Goal: Task Accomplishment & Management: Complete application form

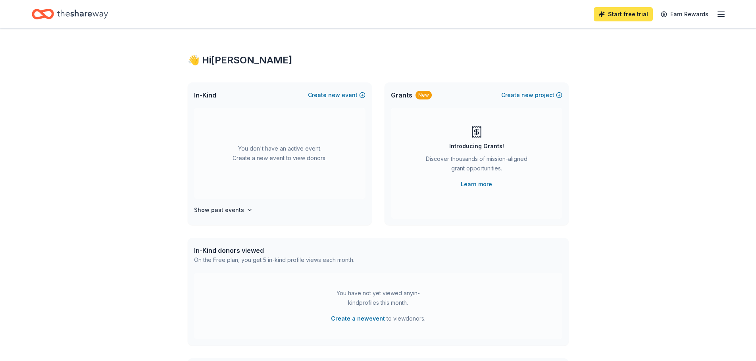
click at [603, 19] on link "Start free trial" at bounding box center [623, 14] width 59 height 14
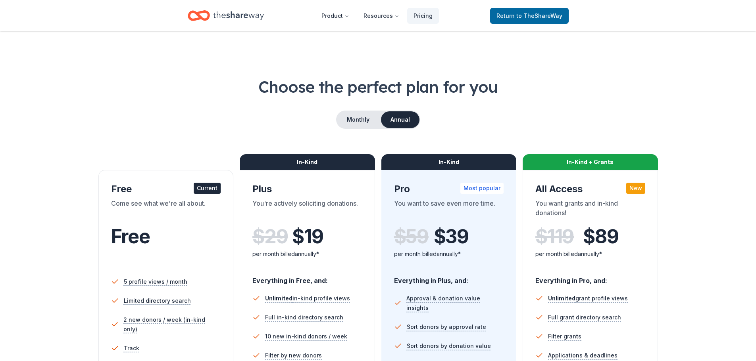
click at [208, 191] on div "Current" at bounding box center [207, 188] width 27 height 11
click at [156, 192] on div "Free Current" at bounding box center [166, 189] width 110 height 13
click at [113, 213] on div "Come see what we're all about." at bounding box center [166, 210] width 110 height 22
click at [122, 260] on div "Free" at bounding box center [166, 248] width 110 height 44
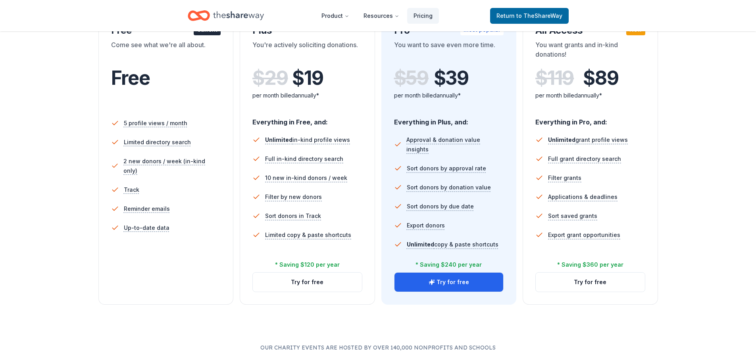
scroll to position [238, 0]
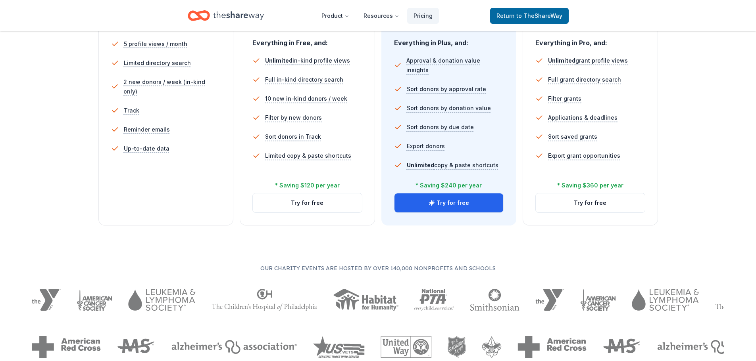
click at [161, 189] on div "5 profile views / month Limited directory search 2 new donors / week (in-kind o…" at bounding box center [166, 110] width 110 height 159
drag, startPoint x: 159, startPoint y: 188, endPoint x: 153, endPoint y: 194, distance: 8.7
click at [158, 191] on div "Free Current Come see what we're all about. Free 5 profile views / month Limite…" at bounding box center [165, 79] width 135 height 294
drag, startPoint x: 153, startPoint y: 194, endPoint x: 160, endPoint y: 196, distance: 6.9
click at [153, 195] on div "Free Current Come see what we're all about. Free 5 profile views / month Limite…" at bounding box center [165, 79] width 135 height 294
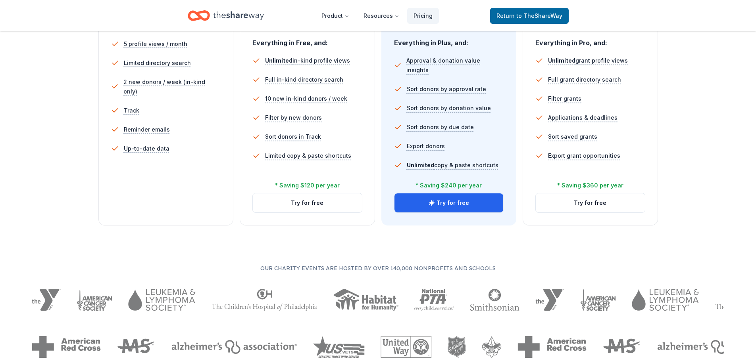
click at [160, 196] on div "Free Current Come see what we're all about. Free 5 profile views / month Limite…" at bounding box center [165, 79] width 135 height 294
click at [159, 195] on div "Free Current Come see what we're all about. Free 5 profile views / month Limite…" at bounding box center [165, 79] width 135 height 294
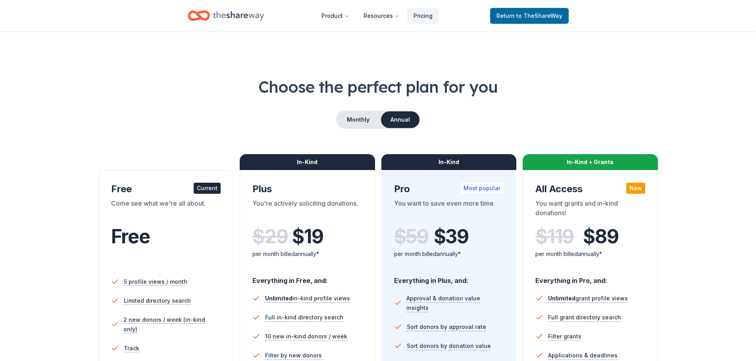
click at [225, 12] on icon "Home" at bounding box center [238, 16] width 51 height 16
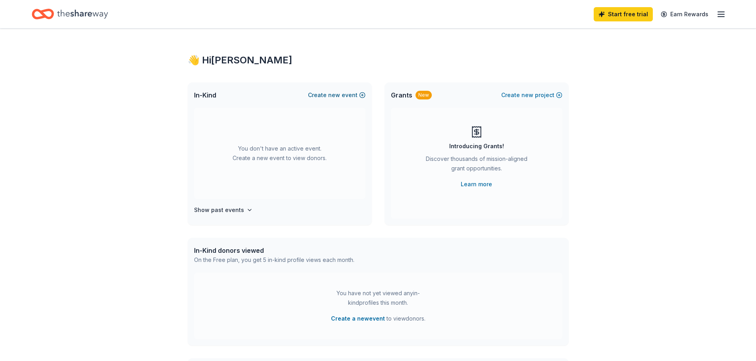
click at [350, 96] on button "Create new event" at bounding box center [337, 95] width 58 height 10
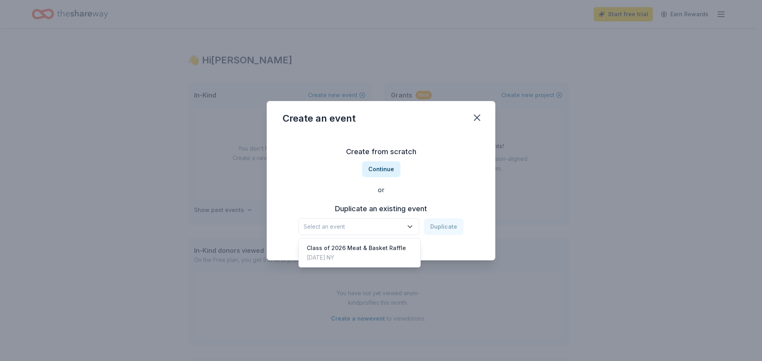
click at [382, 224] on span "Select an event" at bounding box center [353, 227] width 99 height 10
click at [374, 248] on div "Class of 2026 Meat & Basket Raffle" at bounding box center [356, 249] width 99 height 10
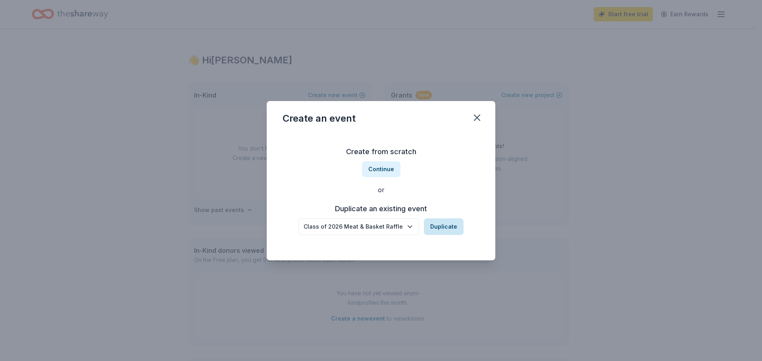
click at [447, 227] on button "Duplicate" at bounding box center [444, 227] width 40 height 17
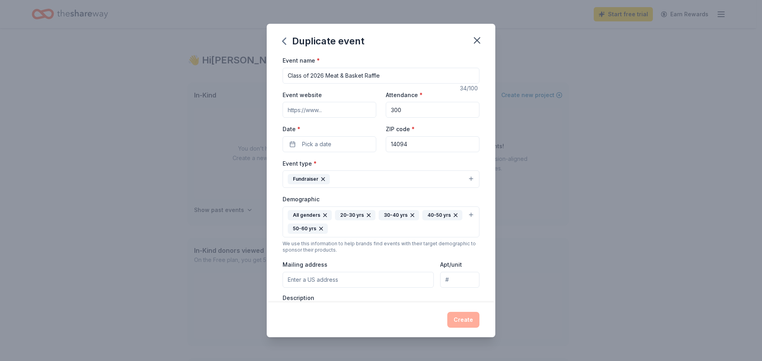
click at [335, 113] on input "Event website" at bounding box center [330, 110] width 94 height 16
click at [352, 90] on div "Event website" at bounding box center [330, 104] width 94 height 28
click at [325, 148] on span "Pick a date" at bounding box center [316, 145] width 29 height 10
click at [369, 165] on button "Go to next month" at bounding box center [370, 165] width 11 height 11
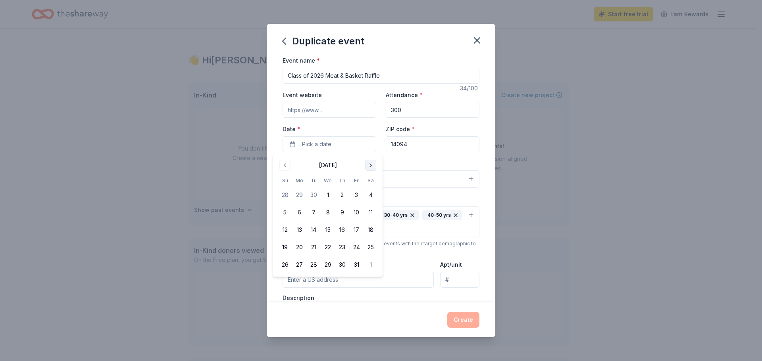
click at [369, 165] on button "Go to next month" at bounding box center [370, 165] width 11 height 11
click at [353, 249] on button "21" at bounding box center [356, 247] width 14 height 14
click at [409, 160] on div "Event type * Fundraiser" at bounding box center [381, 174] width 197 height 30
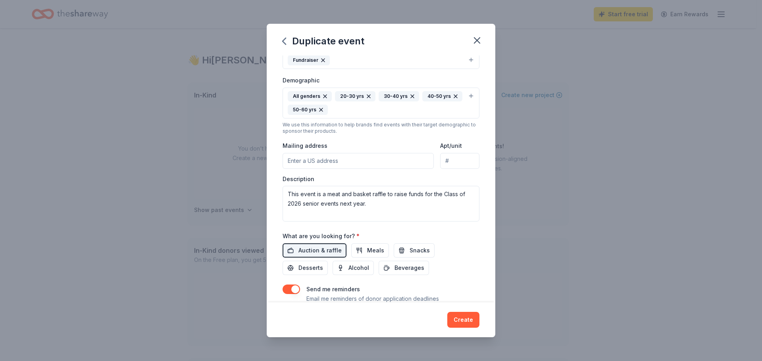
scroll to position [159, 0]
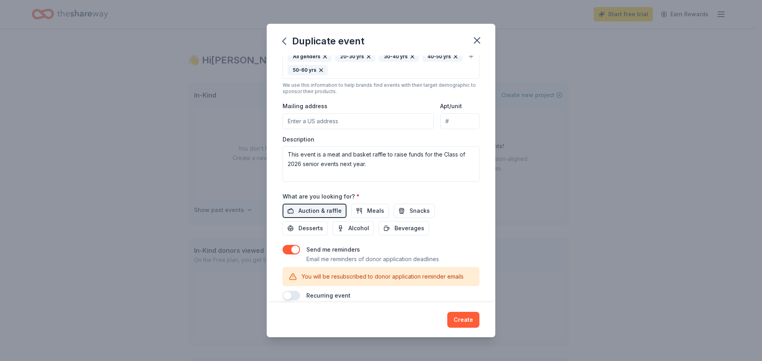
click at [333, 121] on input "Mailing address" at bounding box center [358, 121] width 151 height 16
type input "4363 Mapleton Rd"
click at [402, 165] on textarea "This event is a meat and basket raffle to raise funds for the Class of 2026 sen…" at bounding box center [381, 164] width 197 height 36
drag, startPoint x: 386, startPoint y: 165, endPoint x: 276, endPoint y: 147, distance: 111.9
click at [276, 147] on div "Event name * Class of 2026 Meat & Basket Raffle 34 /100 Event website Attendanc…" at bounding box center [381, 179] width 229 height 247
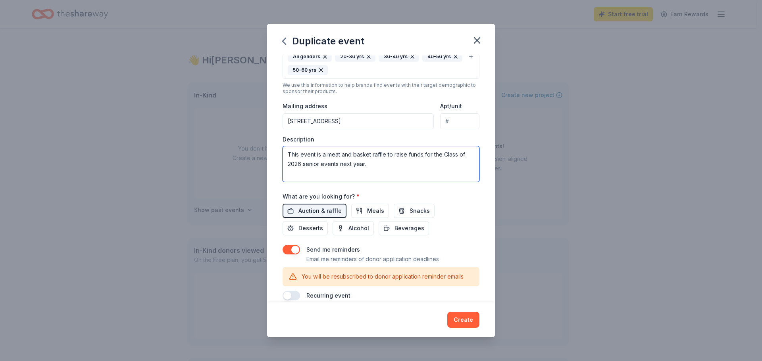
click at [359, 167] on textarea "This event is a meat and basket raffle to raise funds for the Class of 2026 sen…" at bounding box center [381, 164] width 197 height 36
drag, startPoint x: 346, startPoint y: 163, endPoint x: 341, endPoint y: 164, distance: 4.8
click at [341, 164] on textarea "This event is a meat and basket raffle to raise funds for the Class of 2026 sen…" at bounding box center [381, 164] width 197 height 36
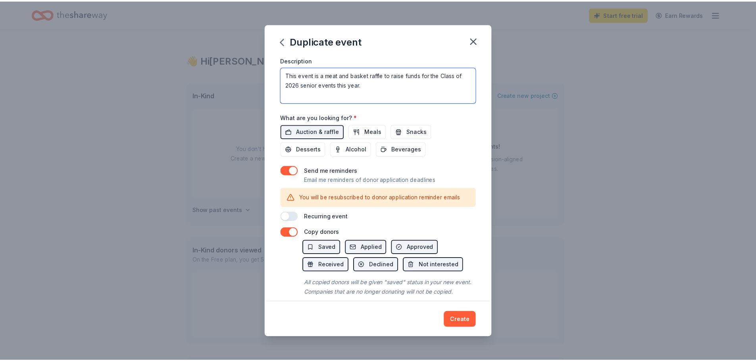
scroll to position [257, 0]
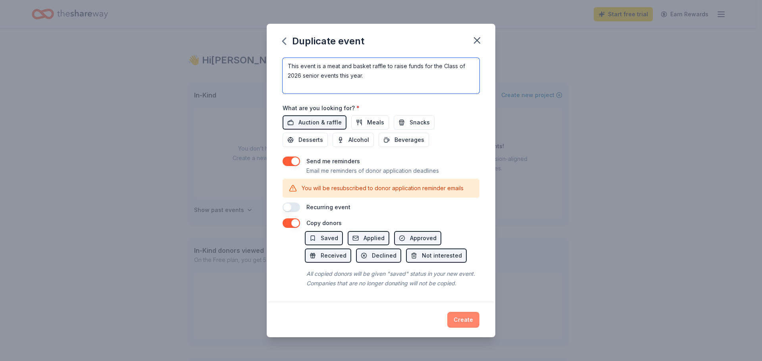
type textarea "This event is a meat and basket raffle to raise funds for the Class of 2026 sen…"
click at [463, 324] on button "Create" at bounding box center [463, 320] width 32 height 16
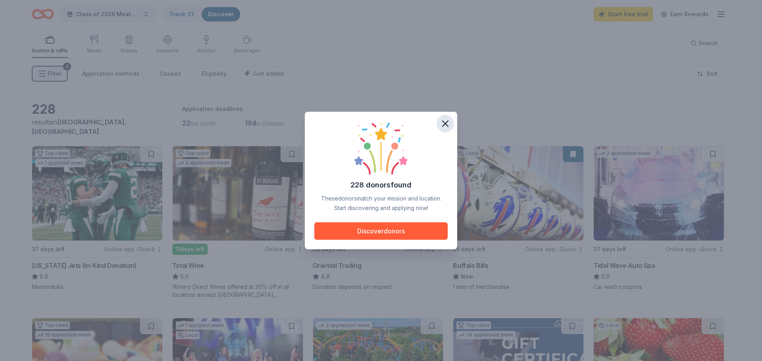
click at [450, 123] on icon "button" at bounding box center [445, 123] width 11 height 11
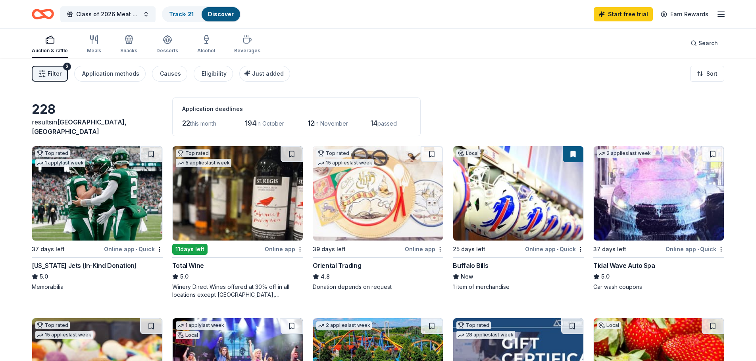
scroll to position [40, 0]
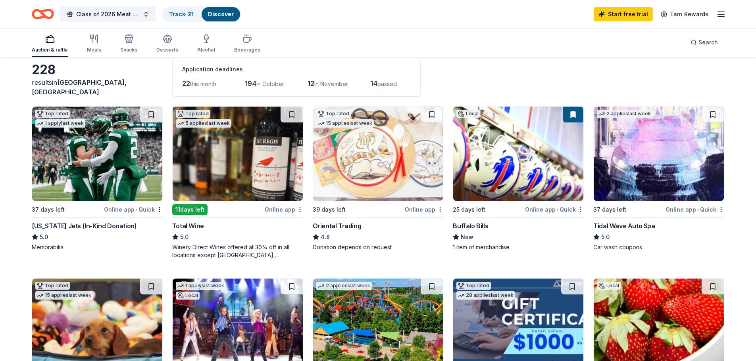
click at [581, 211] on html "Class of 2026 Meat & Basket Raffle Track · 21 Discover Start free trial Earn Re…" at bounding box center [378, 140] width 756 height 361
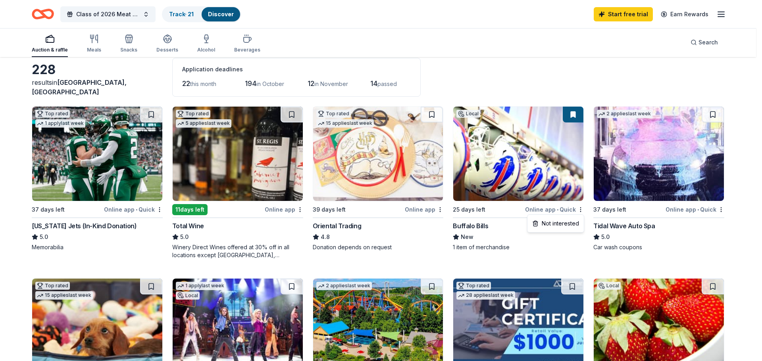
click at [580, 213] on html "Class of 2026 Meat & Basket Raffle Track · 21 Discover Start free trial Earn Re…" at bounding box center [381, 140] width 762 height 361
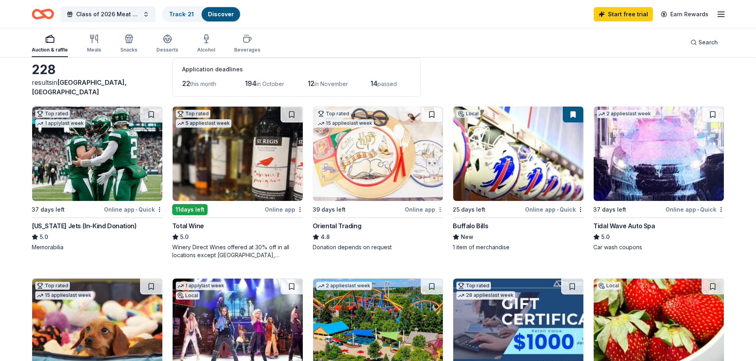
click at [440, 211] on html "Class of 2026 Meat & Basket Raffle Track · 21 Discover Start free trial Earn Re…" at bounding box center [378, 140] width 756 height 361
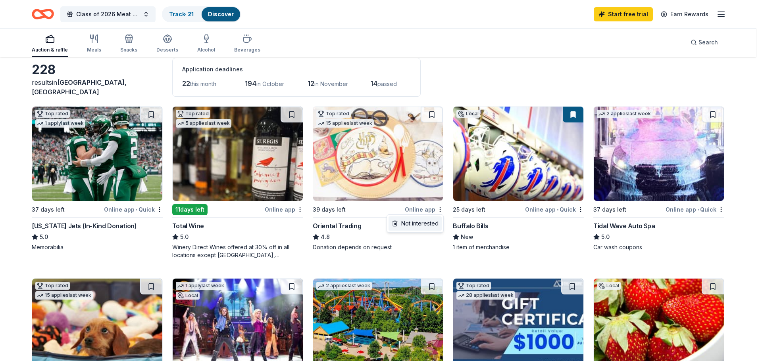
click at [431, 226] on div "Not interested" at bounding box center [414, 224] width 53 height 14
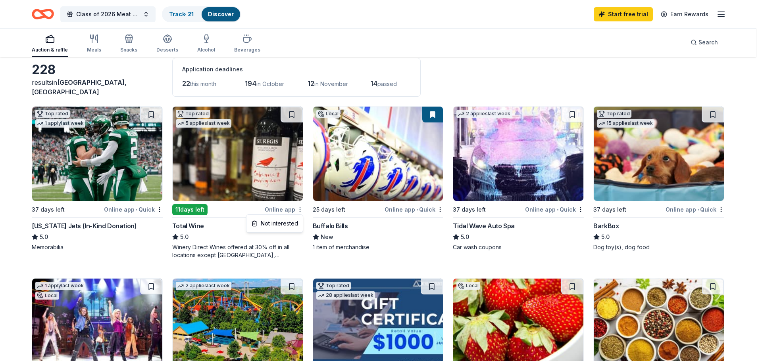
click at [298, 211] on html "Class of 2026 Meat & Basket Raffle Track · 21 Discover Start free trial Earn Re…" at bounding box center [381, 140] width 762 height 361
click at [297, 229] on div "Not interested" at bounding box center [274, 224] width 53 height 14
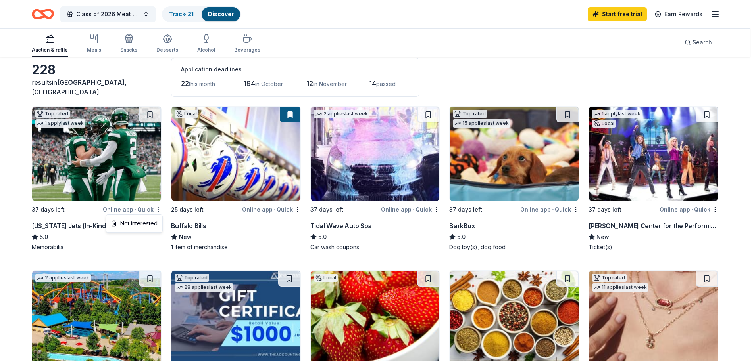
click at [158, 209] on html "Class of 2026 Meat & Basket Raffle Track · 21 Discover Start free trial Earn Re…" at bounding box center [378, 140] width 756 height 361
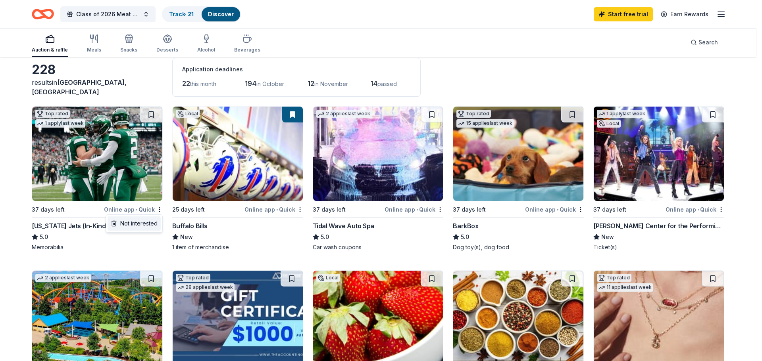
click at [158, 225] on div "Not interested" at bounding box center [134, 224] width 53 height 14
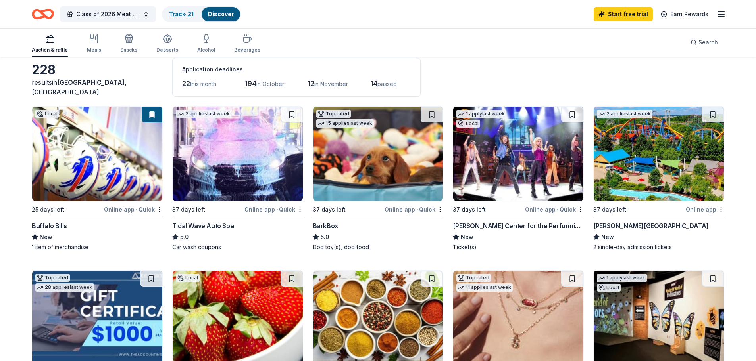
click at [109, 162] on img at bounding box center [97, 154] width 130 height 94
click at [239, 178] on img at bounding box center [238, 154] width 130 height 94
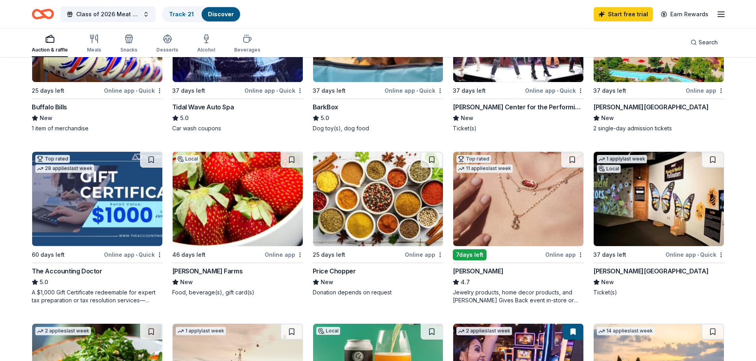
scroll to position [0, 0]
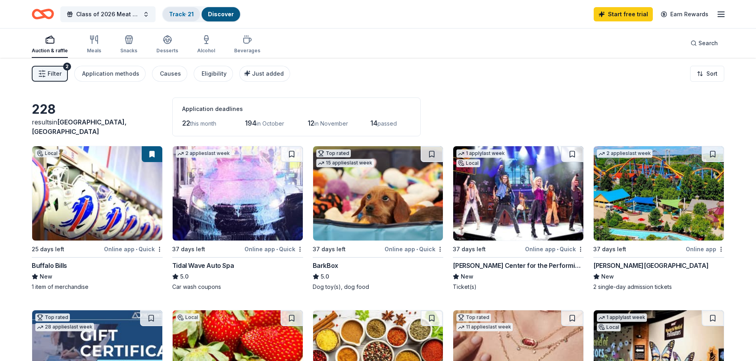
click at [185, 13] on link "Track · 21" at bounding box center [181, 14] width 25 height 7
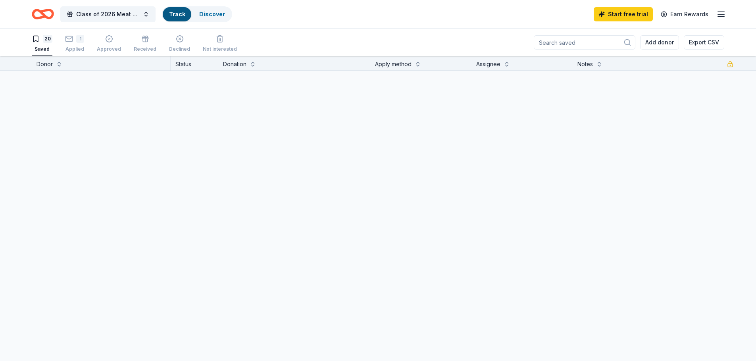
scroll to position [0, 0]
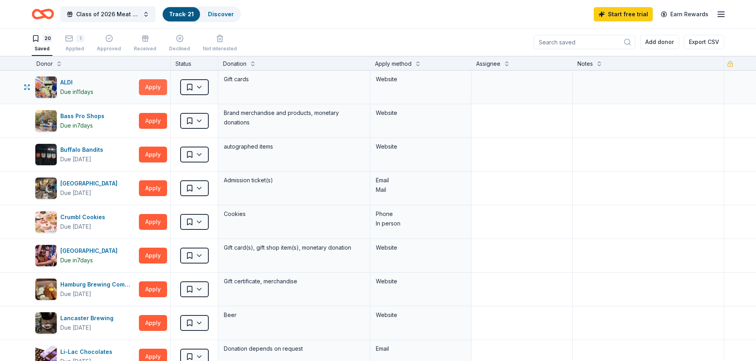
click at [162, 88] on button "Apply" at bounding box center [153, 87] width 28 height 16
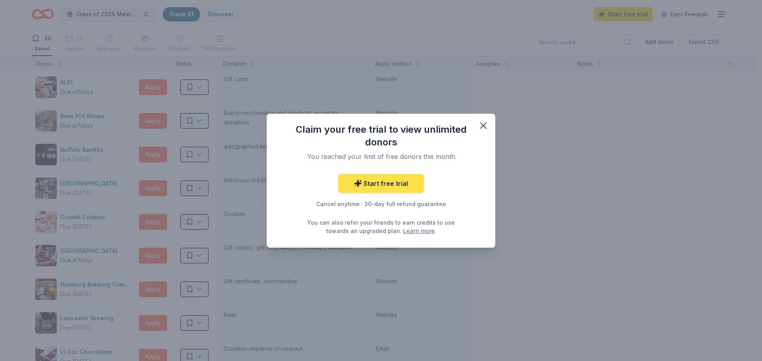
click at [387, 183] on link "Start free trial" at bounding box center [381, 183] width 86 height 19
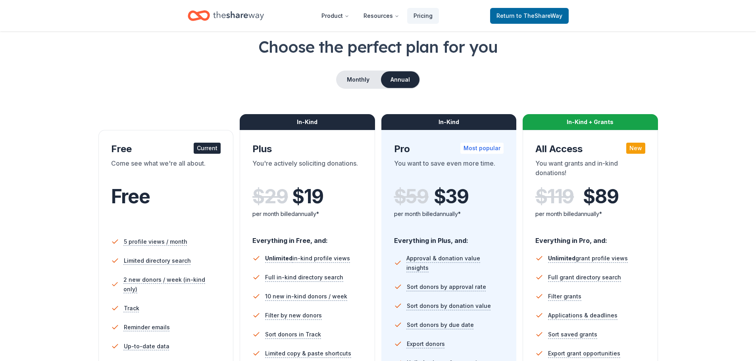
scroll to position [119, 0]
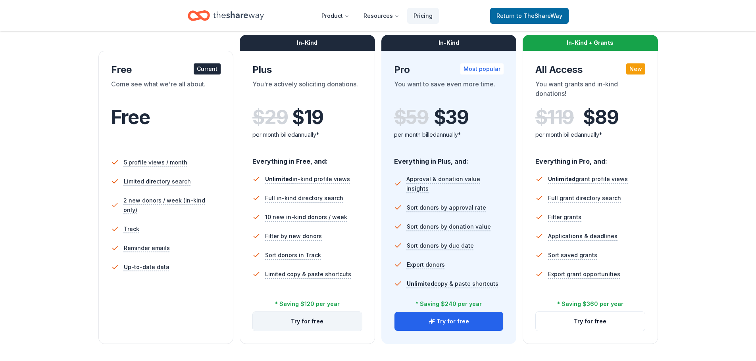
click at [314, 326] on button "Try for free" at bounding box center [307, 321] width 109 height 19
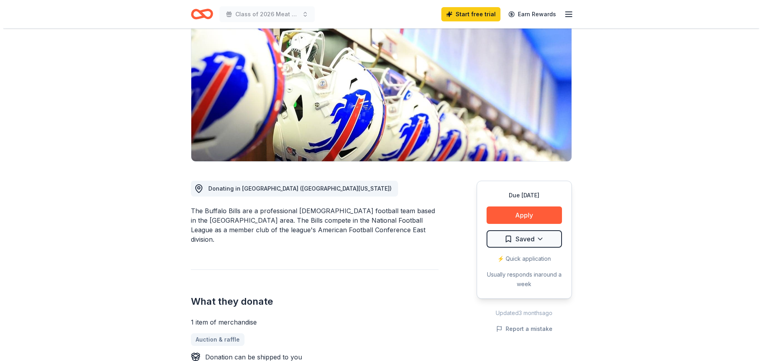
scroll to position [119, 0]
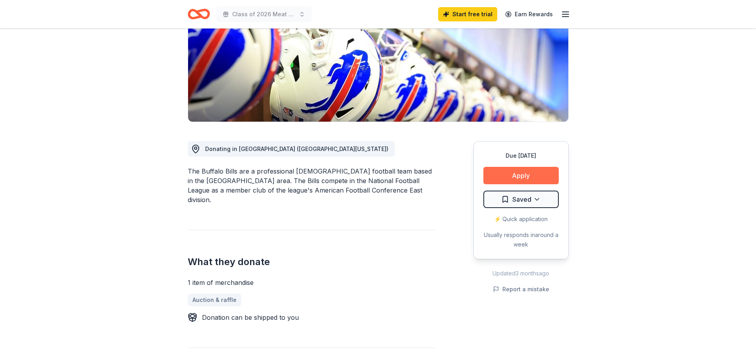
click at [510, 174] on button "Apply" at bounding box center [520, 175] width 75 height 17
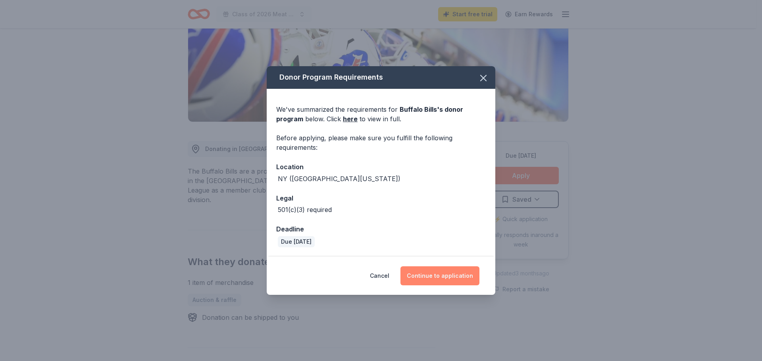
click at [432, 273] on button "Continue to application" at bounding box center [439, 276] width 79 height 19
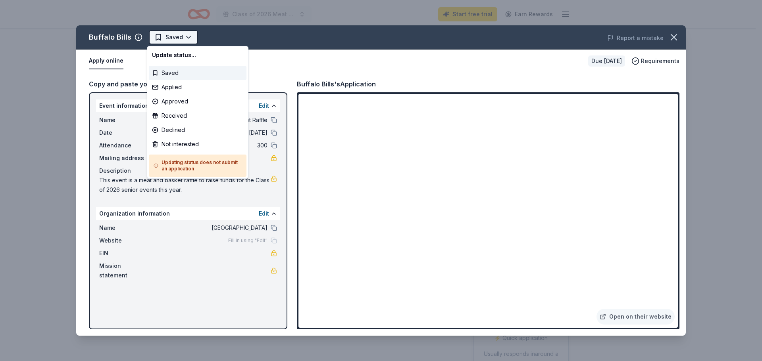
click at [186, 39] on html "Class of 2026 Meat & Basket Raffle Start free trial Earn Rewards Due in 25 days…" at bounding box center [381, 180] width 762 height 361
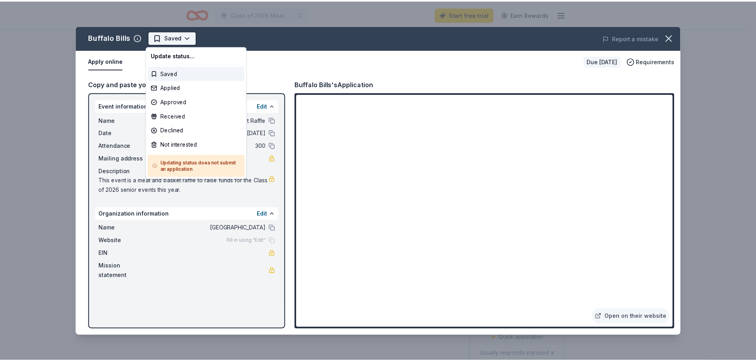
scroll to position [0, 0]
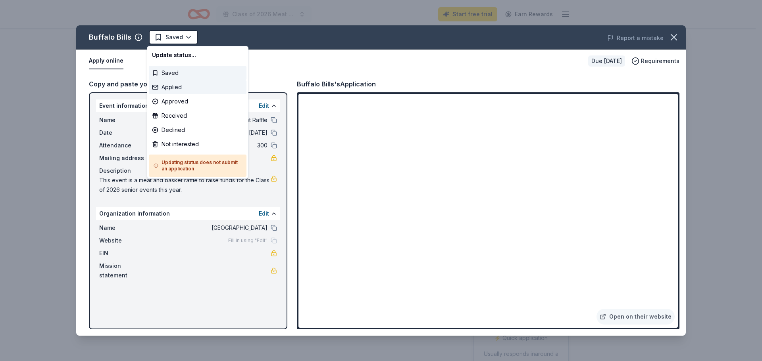
click at [183, 86] on div "Applied" at bounding box center [198, 87] width 98 height 14
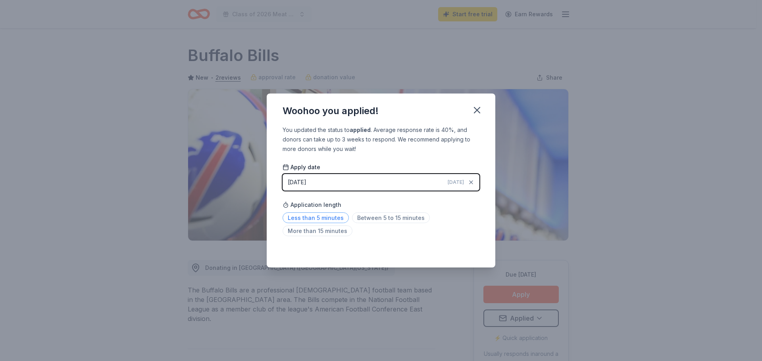
click at [311, 223] on span "Less than 5 minutes" at bounding box center [316, 218] width 66 height 11
click at [475, 115] on icon "button" at bounding box center [476, 110] width 11 height 11
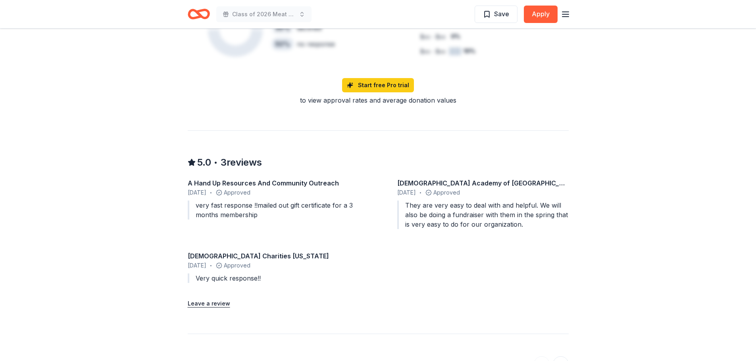
scroll to position [913, 0]
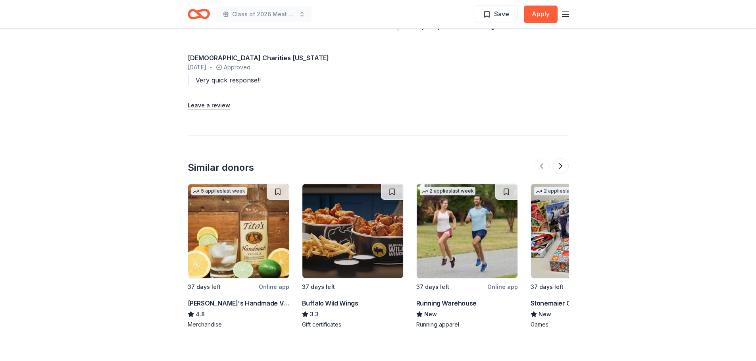
click at [354, 249] on img at bounding box center [352, 231] width 101 height 94
click at [561, 158] on button at bounding box center [561, 166] width 16 height 16
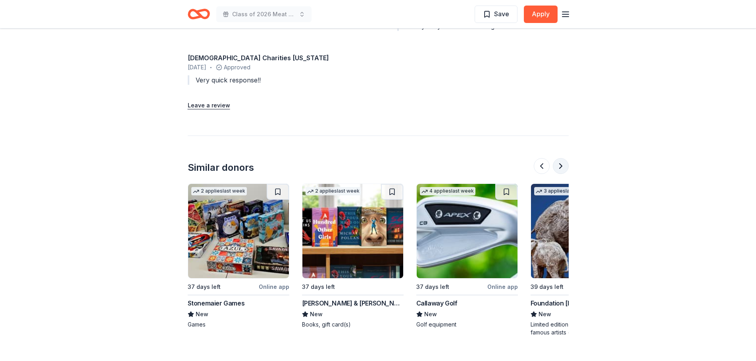
click at [561, 158] on button at bounding box center [561, 166] width 16 height 16
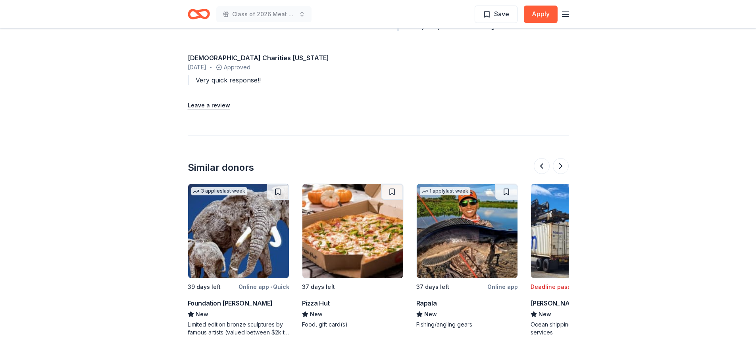
click at [350, 226] on img at bounding box center [352, 231] width 101 height 94
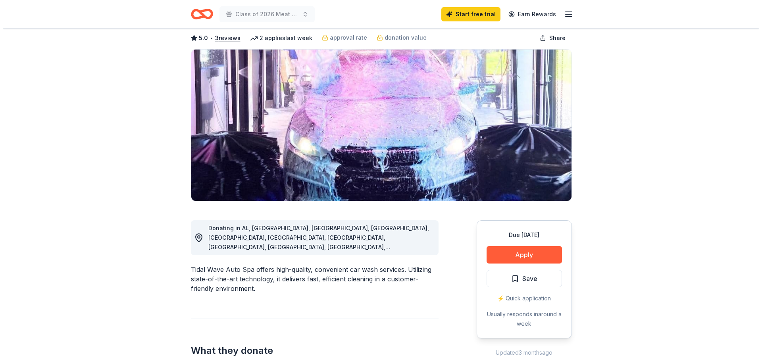
scroll to position [79, 0]
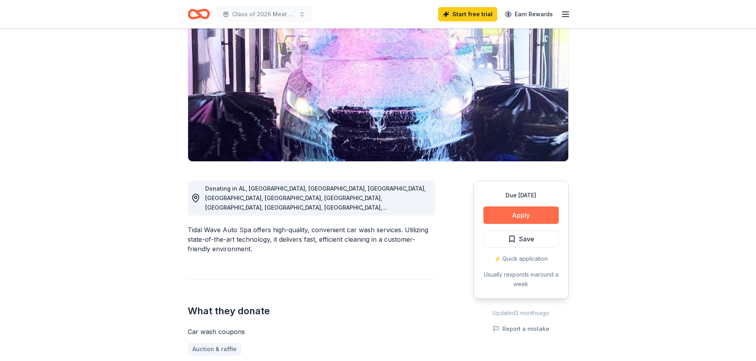
click at [521, 213] on button "Apply" at bounding box center [520, 215] width 75 height 17
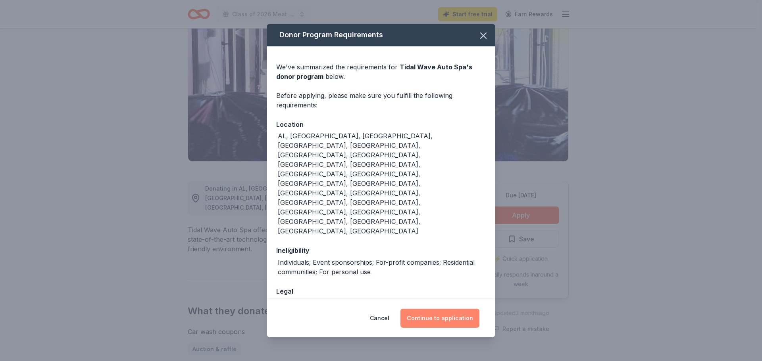
click at [448, 309] on button "Continue to application" at bounding box center [439, 318] width 79 height 19
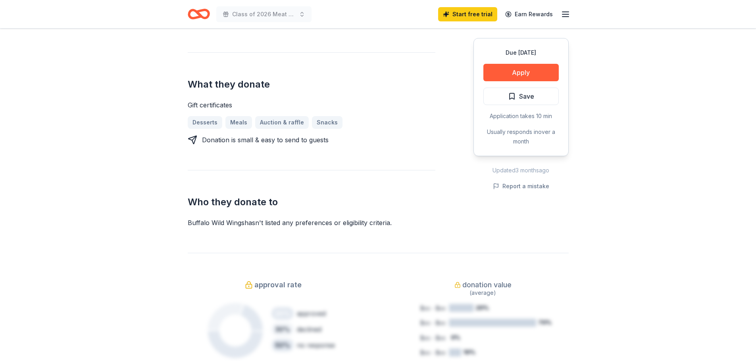
scroll to position [317, 0]
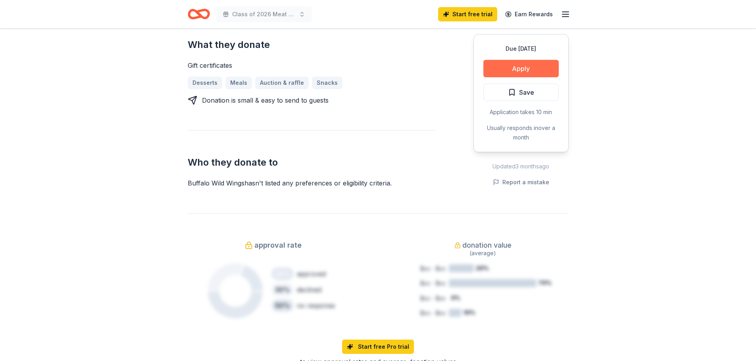
click at [526, 72] on button "Apply" at bounding box center [520, 68] width 75 height 17
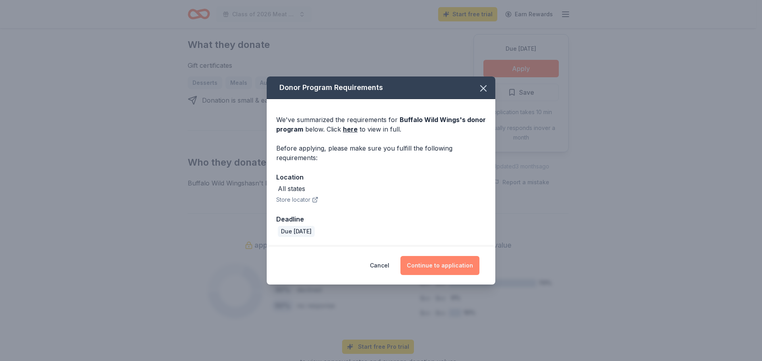
click at [442, 273] on button "Continue to application" at bounding box center [439, 265] width 79 height 19
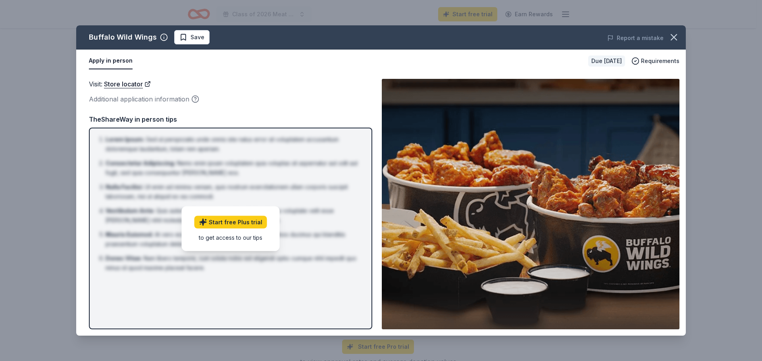
click at [119, 65] on button "Apply in person" at bounding box center [111, 61] width 44 height 17
click at [119, 71] on div "Apply in person Due in 37 days Requirements" at bounding box center [380, 61] width 609 height 23
click at [130, 87] on link "Store locator" at bounding box center [127, 84] width 47 height 10
click at [676, 35] on icon "button" at bounding box center [674, 38] width 6 height 6
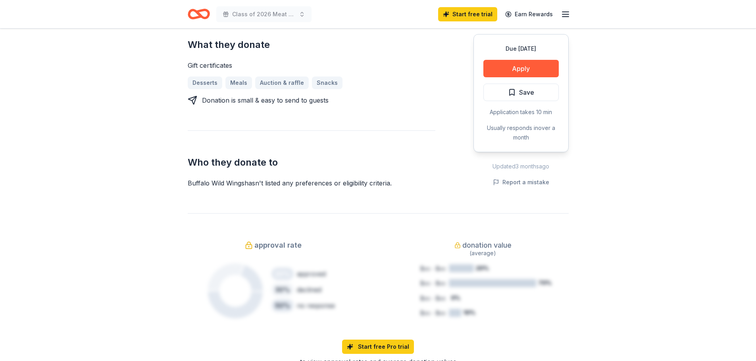
scroll to position [0, 0]
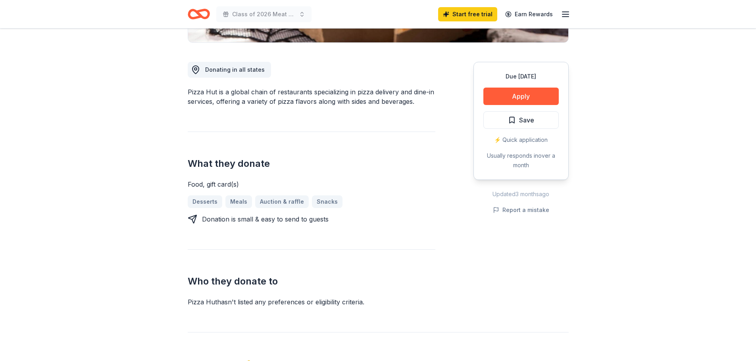
scroll to position [238, 0]
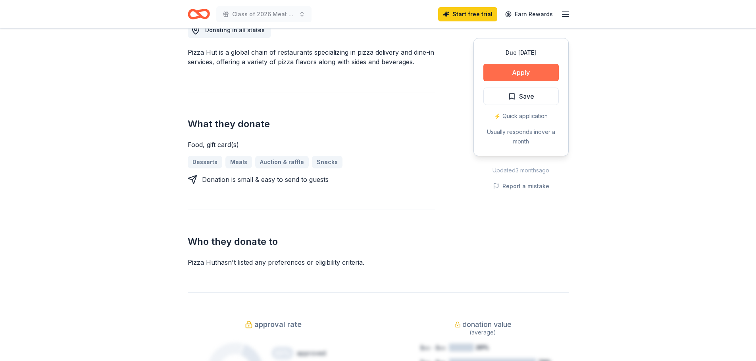
click at [524, 75] on button "Apply" at bounding box center [520, 72] width 75 height 17
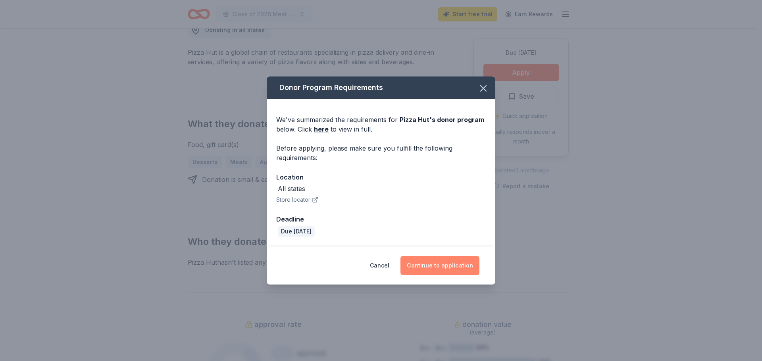
click at [446, 269] on button "Continue to application" at bounding box center [439, 265] width 79 height 19
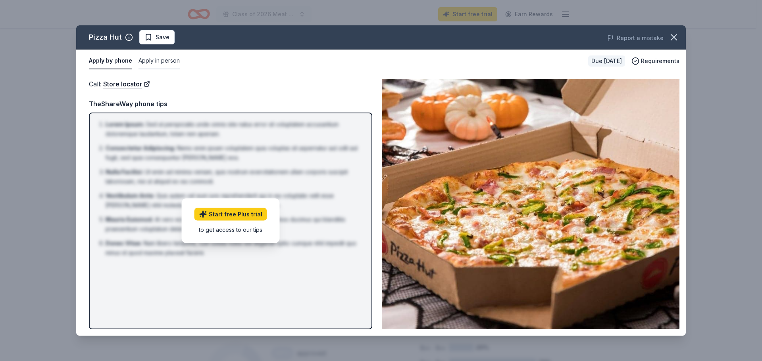
click at [156, 60] on button "Apply in person" at bounding box center [158, 61] width 41 height 17
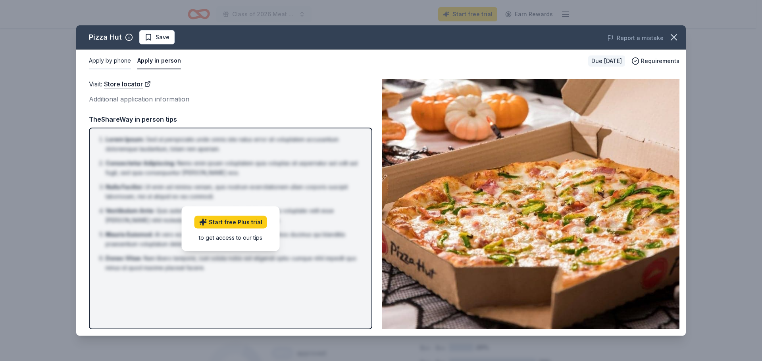
click at [105, 66] on button "Apply by phone" at bounding box center [110, 61] width 42 height 17
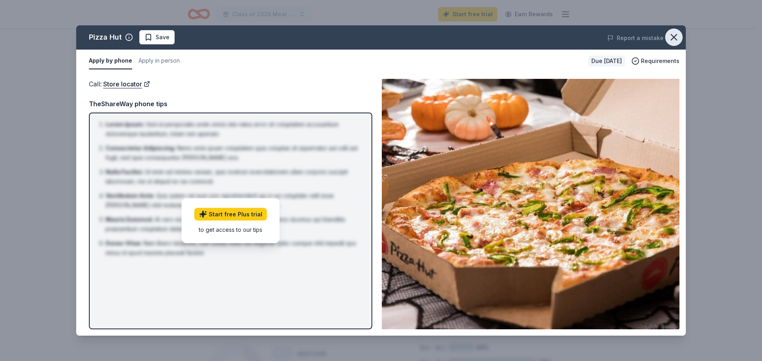
click at [674, 39] on icon "button" at bounding box center [673, 37] width 11 height 11
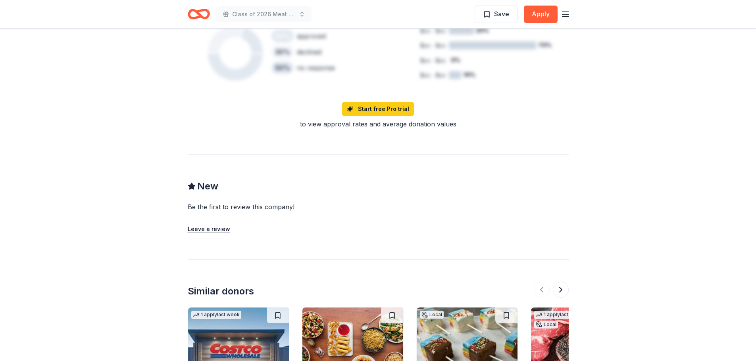
scroll to position [763, 0]
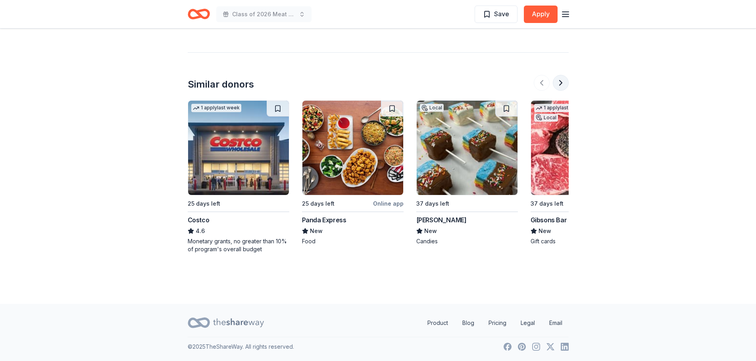
click at [562, 84] on button at bounding box center [561, 83] width 16 height 16
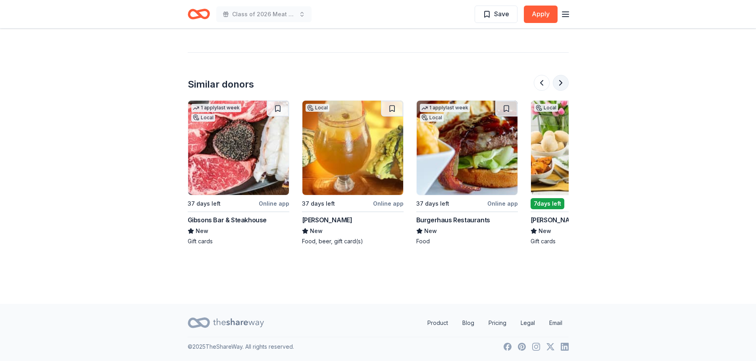
click at [562, 84] on button at bounding box center [561, 83] width 16 height 16
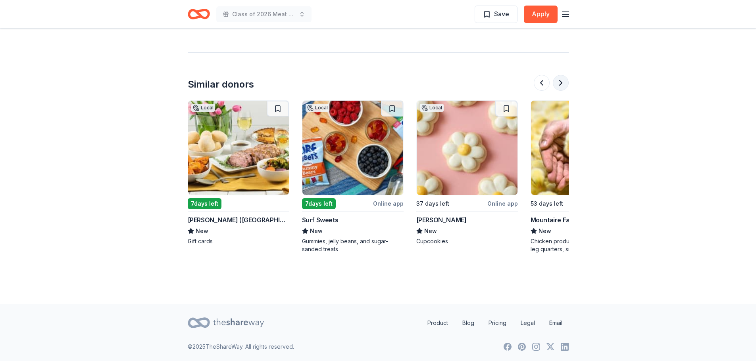
click at [562, 84] on button at bounding box center [561, 83] width 16 height 16
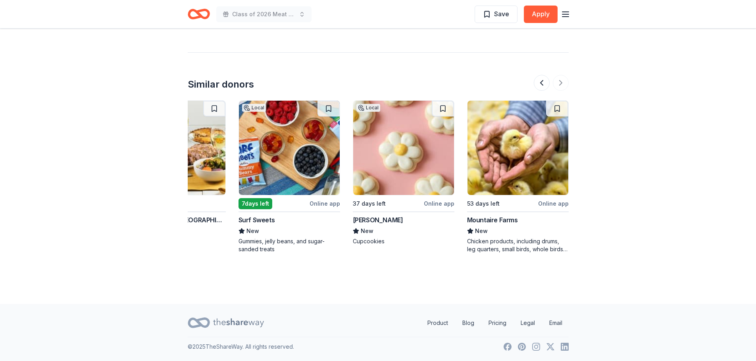
click at [562, 85] on div at bounding box center [551, 83] width 35 height 16
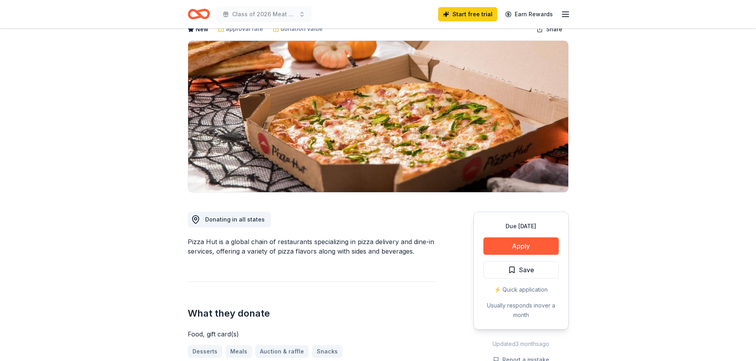
scroll to position [0, 0]
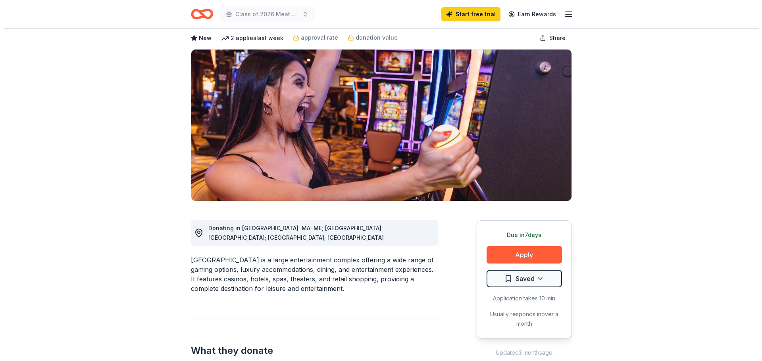
scroll to position [79, 0]
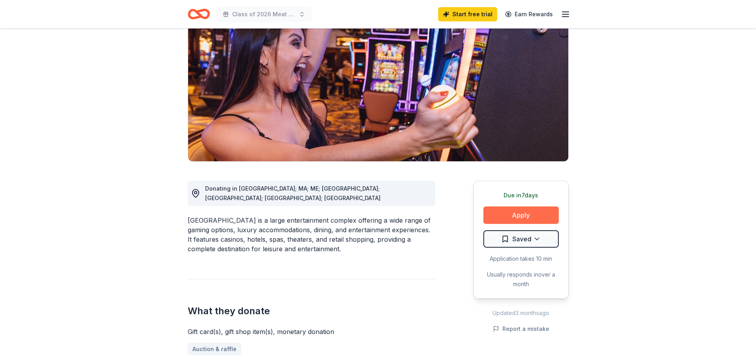
click at [542, 217] on button "Apply" at bounding box center [520, 215] width 75 height 17
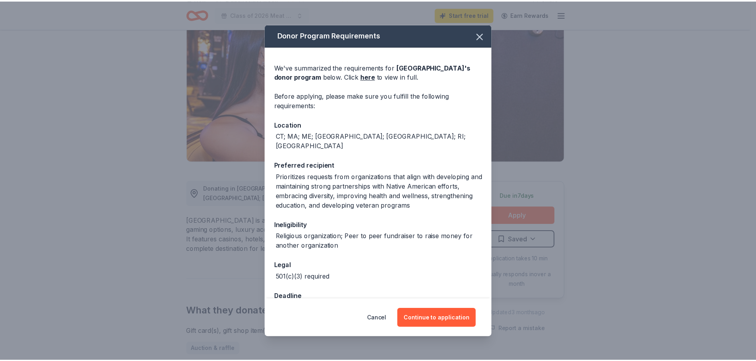
scroll to position [15, 0]
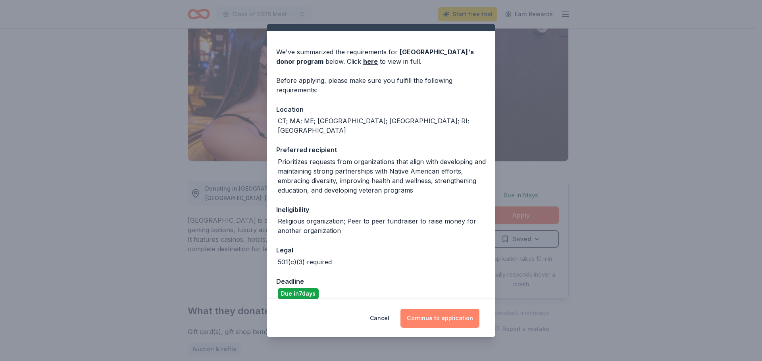
click at [461, 312] on button "Continue to application" at bounding box center [439, 318] width 79 height 19
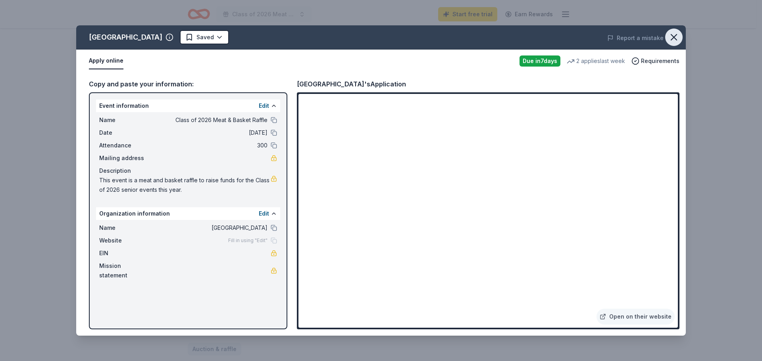
click at [672, 38] on icon "button" at bounding box center [673, 37] width 11 height 11
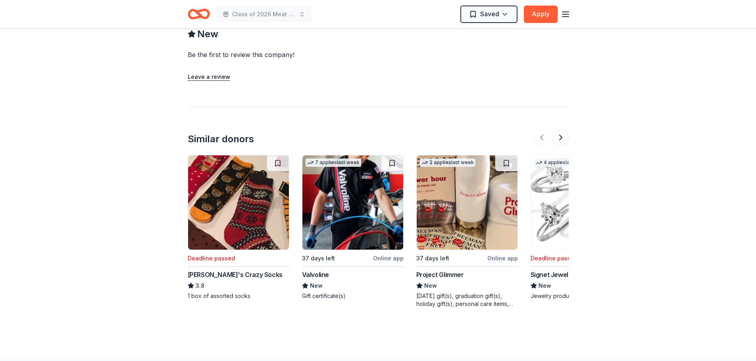
scroll to position [918, 0]
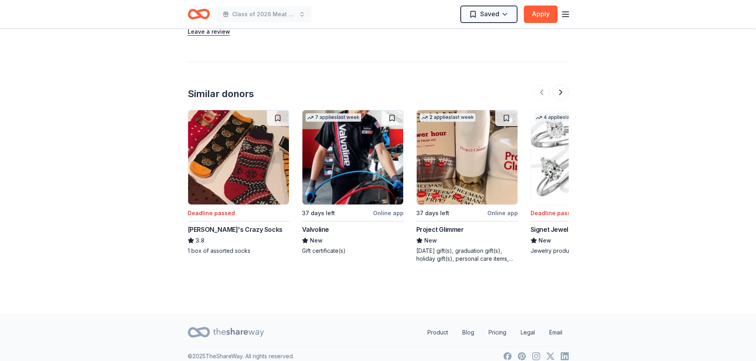
click at [355, 150] on img at bounding box center [352, 157] width 101 height 94
click at [565, 85] on button at bounding box center [561, 93] width 16 height 16
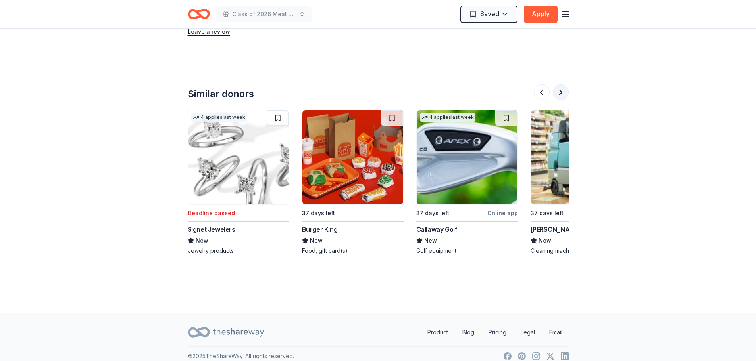
click at [565, 85] on button at bounding box center [561, 93] width 16 height 16
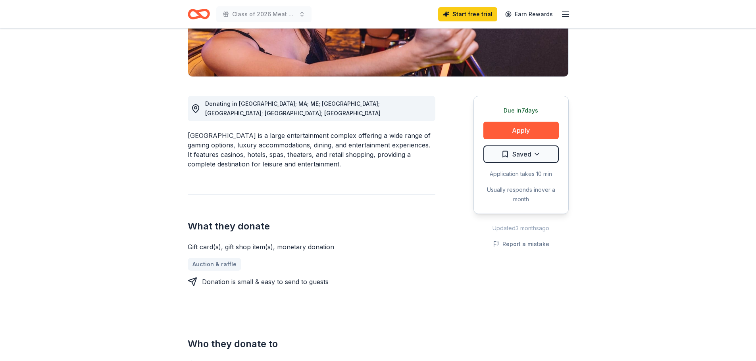
scroll to position [0, 0]
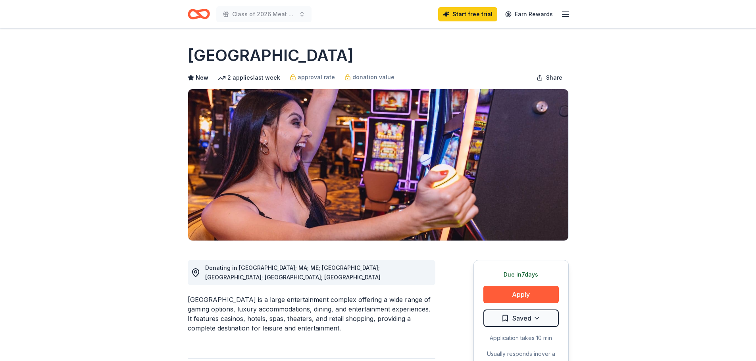
click at [201, 11] on icon "Home" at bounding box center [202, 14] width 12 height 8
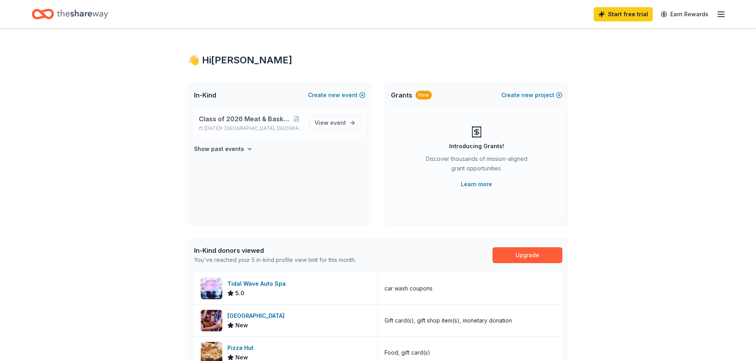
click at [238, 121] on span "Class of 2026 Meat & Basket Raffle" at bounding box center [244, 119] width 91 height 10
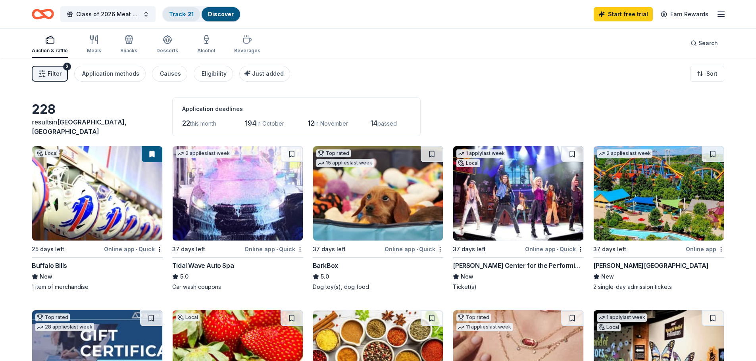
click at [193, 19] on div "Track · 21" at bounding box center [181, 14] width 37 height 14
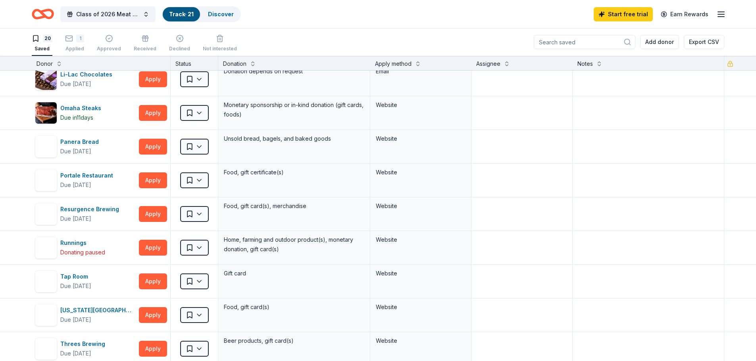
scroll to position [317, 0]
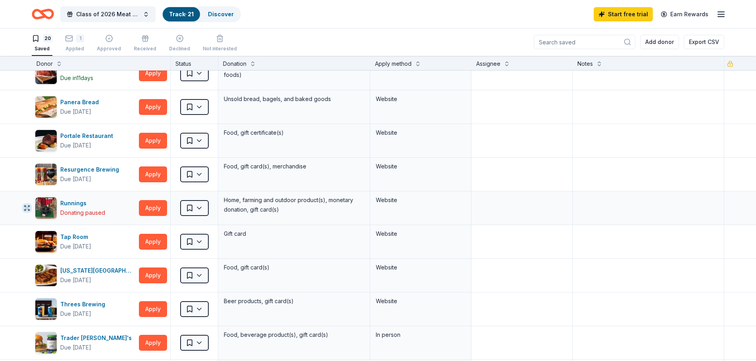
click at [27, 209] on icon "button" at bounding box center [27, 208] width 6 height 6
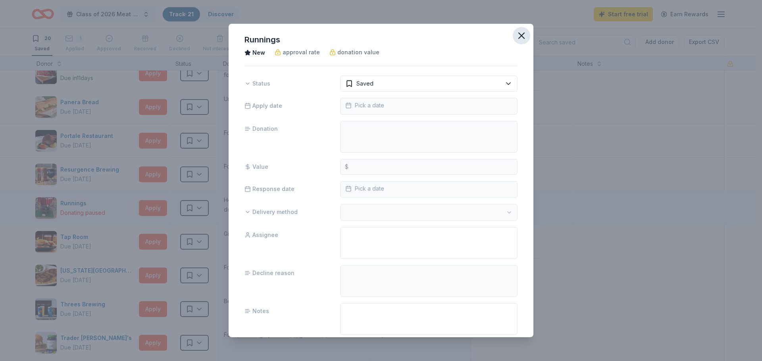
click at [520, 35] on icon "button" at bounding box center [521, 35] width 11 height 11
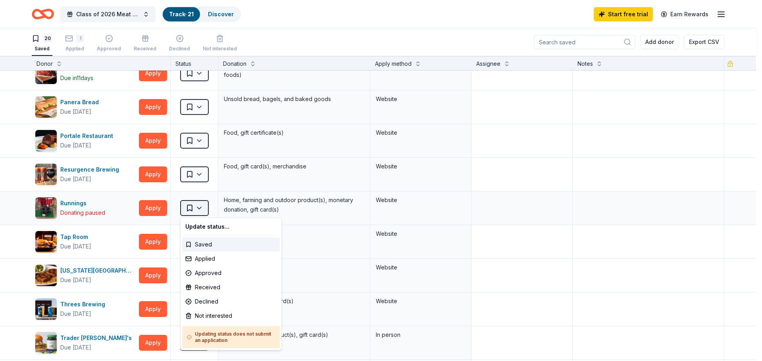
click at [197, 209] on html "10% Class of 2026 Meat & Basket Raffle Track · 21 Discover Start free trial Ear…" at bounding box center [381, 180] width 762 height 361
click at [203, 317] on div "Not interested" at bounding box center [231, 316] width 98 height 14
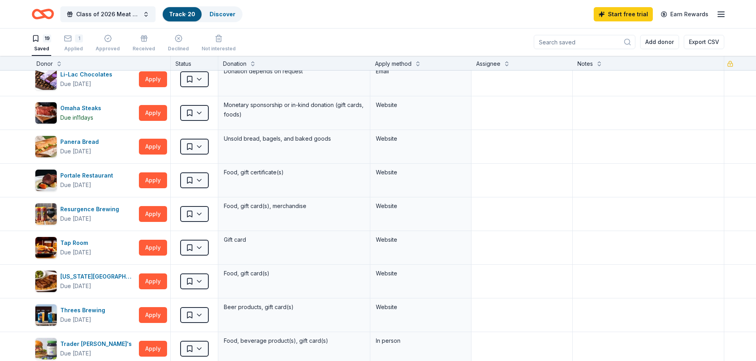
scroll to position [357, 0]
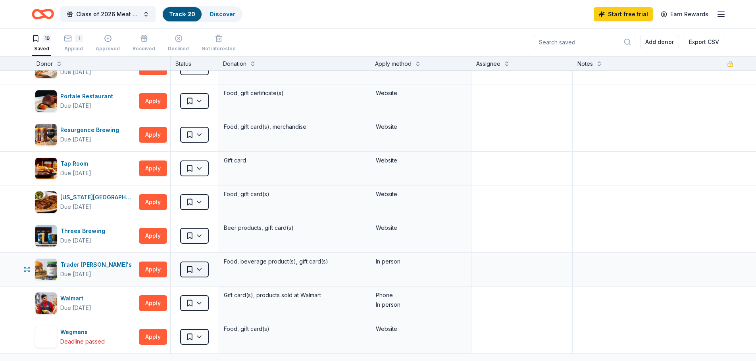
click at [202, 273] on html "10% Class of 2026 Meat & Basket Raffle Track · 20 Discover Start free trial Ear…" at bounding box center [378, 180] width 756 height 361
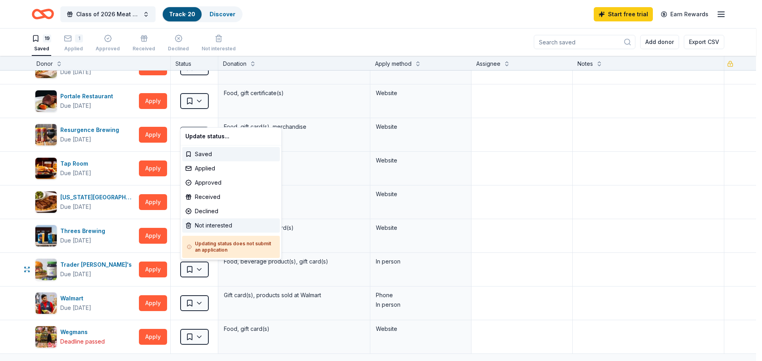
click at [209, 226] on div "Not interested" at bounding box center [231, 226] width 98 height 14
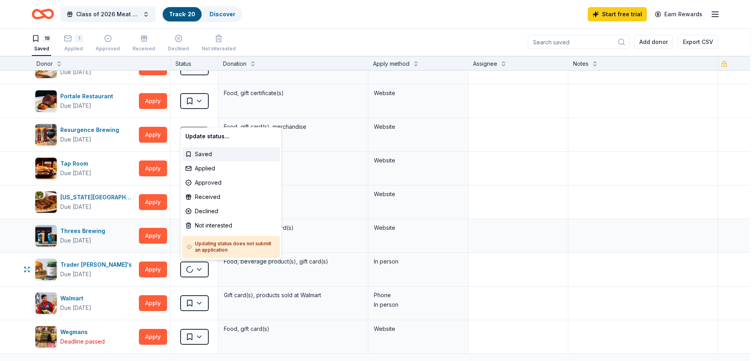
click at [190, 225] on div "Saved" at bounding box center [194, 235] width 47 height 33
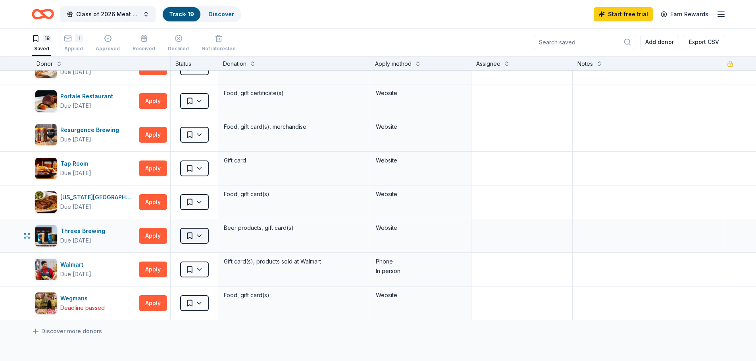
scroll to position [397, 0]
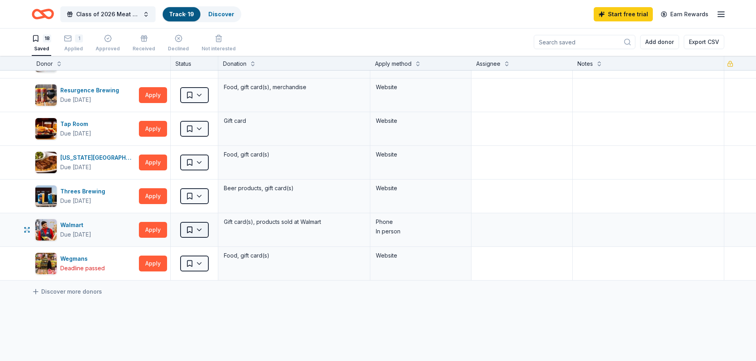
click at [201, 231] on html "10% Class of 2026 Meat & Basket Raffle Track · 19 Discover Start free trial Ear…" at bounding box center [378, 180] width 756 height 361
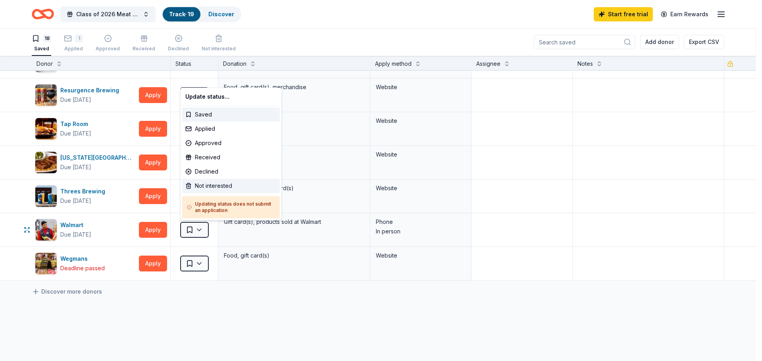
click at [210, 185] on div "Not interested" at bounding box center [231, 186] width 98 height 14
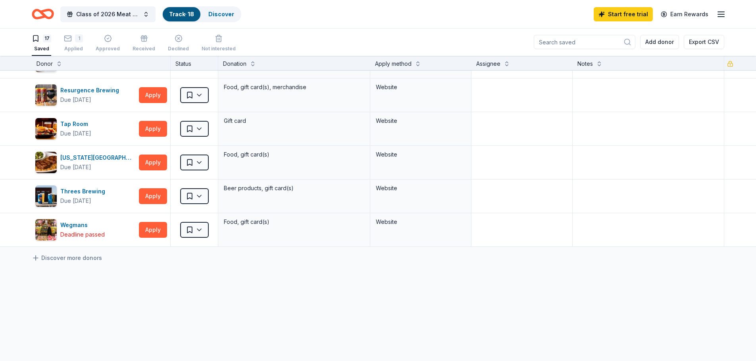
scroll to position [432, 0]
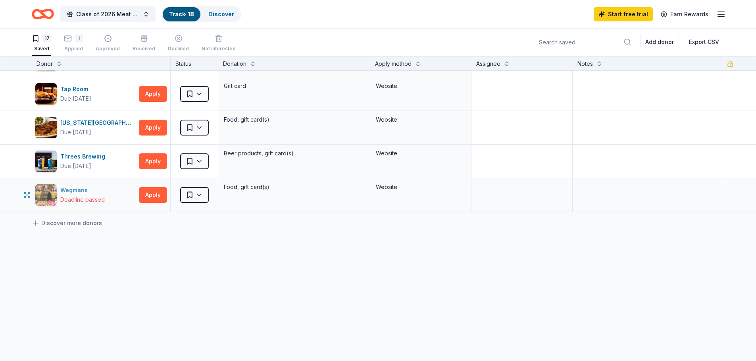
click at [78, 198] on div "Deadline passed" at bounding box center [82, 200] width 44 height 10
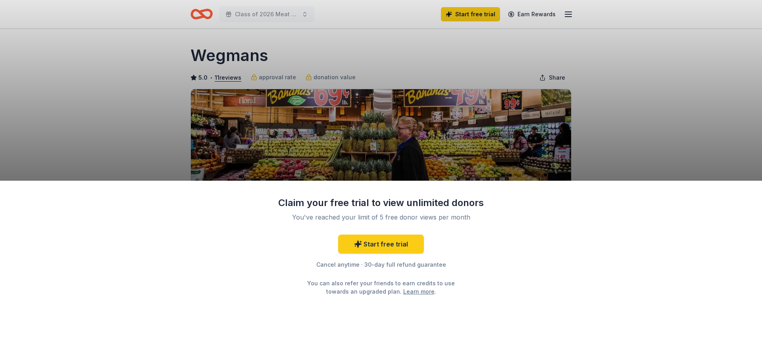
click at [631, 142] on div "Claim your free trial to view unlimited donors You've reached your limit of 5 f…" at bounding box center [381, 180] width 762 height 361
click at [482, 83] on div "Claim your free trial to view unlimited donors You've reached your limit of 5 f…" at bounding box center [381, 180] width 762 height 361
